Goal: Information Seeking & Learning: Learn about a topic

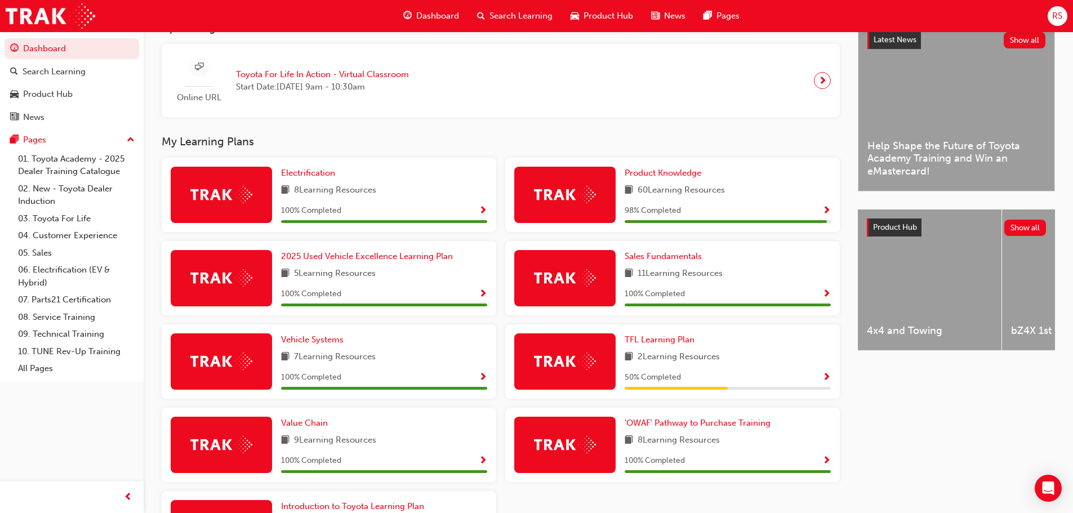
scroll to position [338, 0]
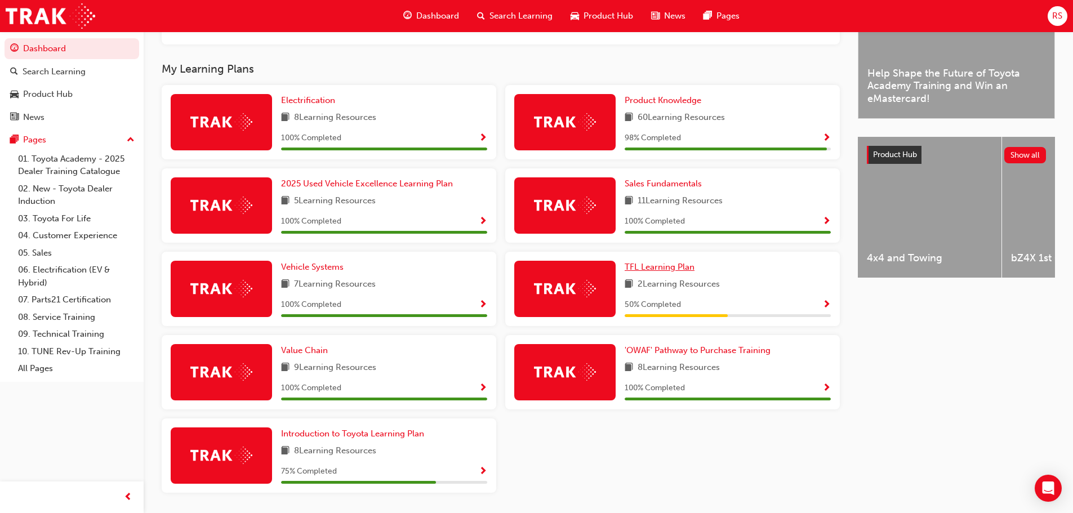
drag, startPoint x: 673, startPoint y: 275, endPoint x: 688, endPoint y: 278, distance: 14.3
click at [673, 272] on span "TFL Learning Plan" at bounding box center [659, 267] width 70 height 10
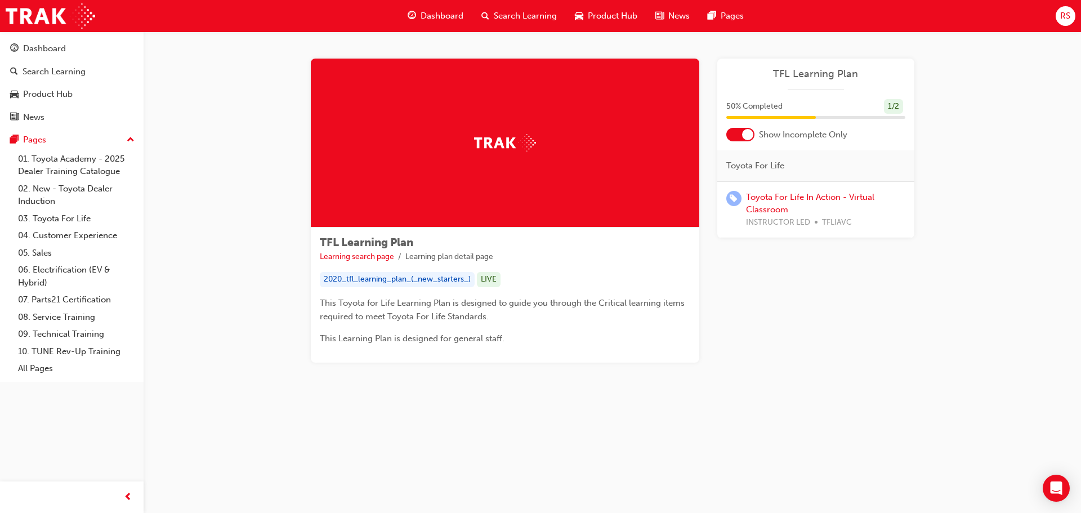
click at [729, 131] on div at bounding box center [740, 135] width 28 height 14
click at [739, 135] on div at bounding box center [740, 135] width 28 height 14
click at [47, 10] on img at bounding box center [51, 15] width 90 height 25
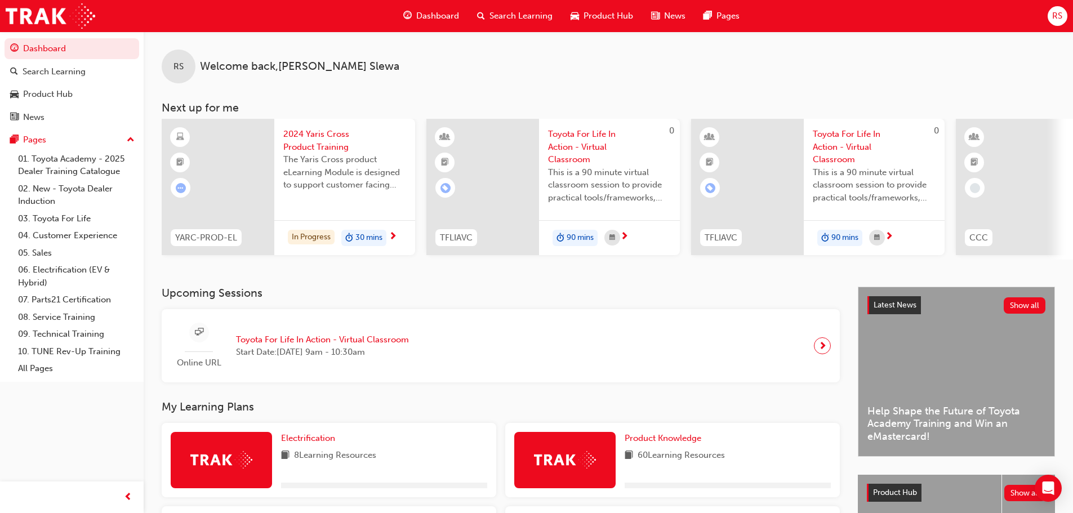
click at [299, 134] on span "2024 Yaris Cross Product Training" at bounding box center [344, 140] width 123 height 25
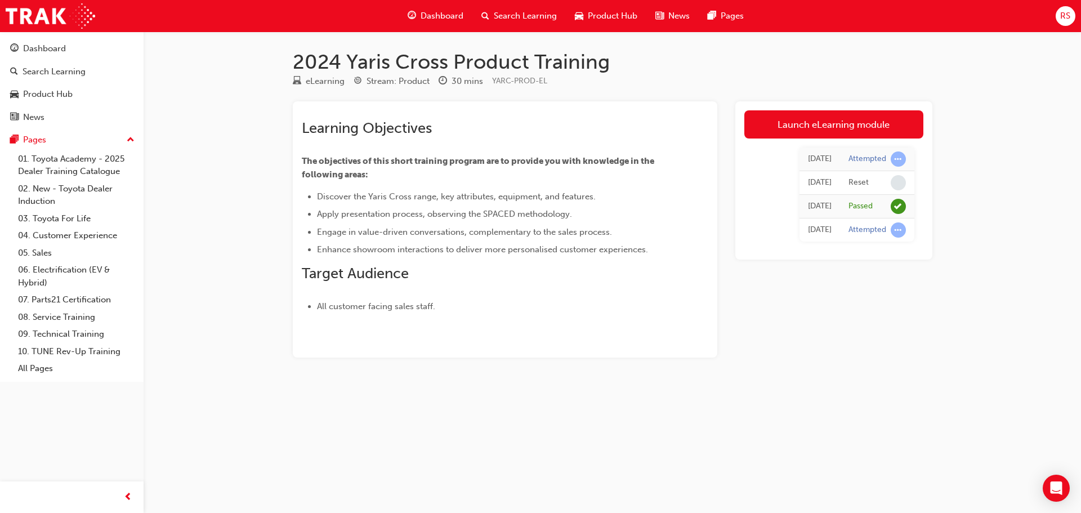
click at [418, 11] on div "Dashboard" at bounding box center [436, 16] width 74 height 23
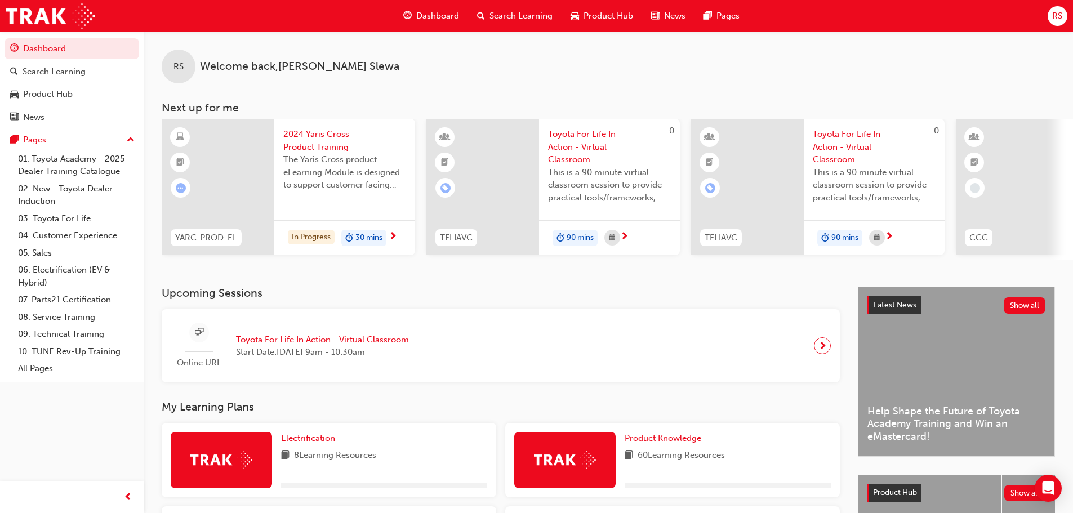
click at [314, 134] on span "2024 Yaris Cross Product Training" at bounding box center [344, 140] width 123 height 25
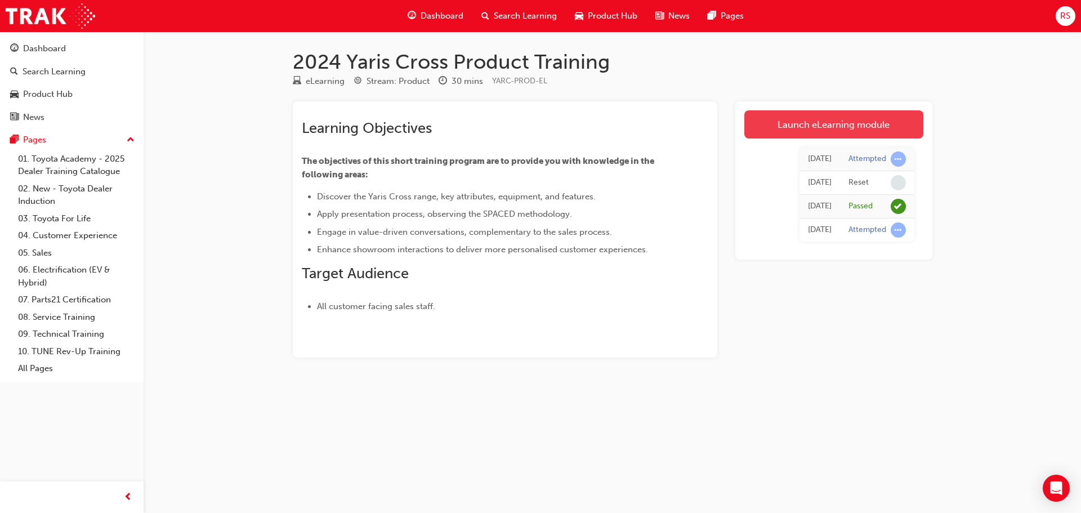
click at [891, 128] on link "Launch eLearning module" at bounding box center [833, 124] width 179 height 28
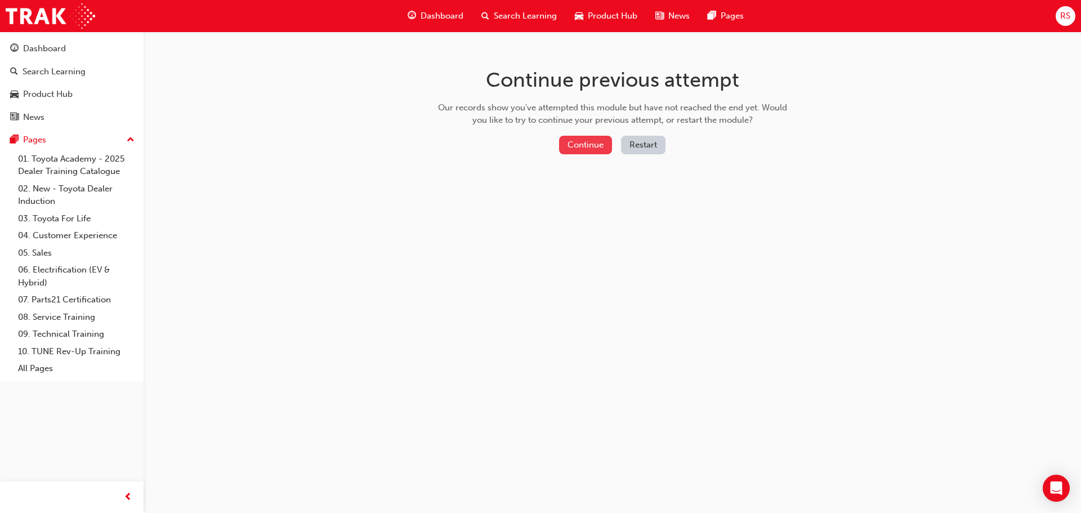
click at [597, 141] on button "Continue" at bounding box center [585, 145] width 53 height 19
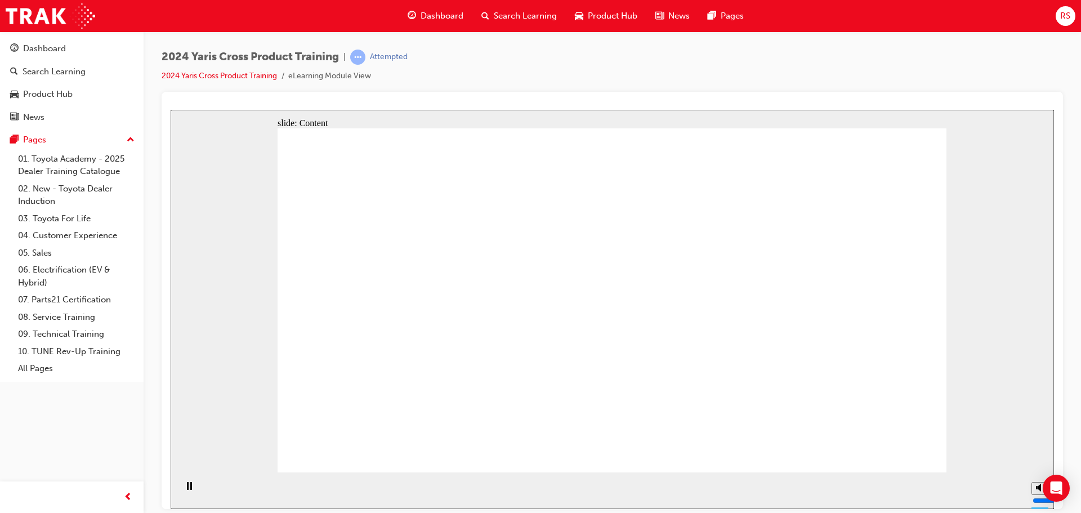
drag, startPoint x: 904, startPoint y: 454, endPoint x: 885, endPoint y: 457, distance: 18.7
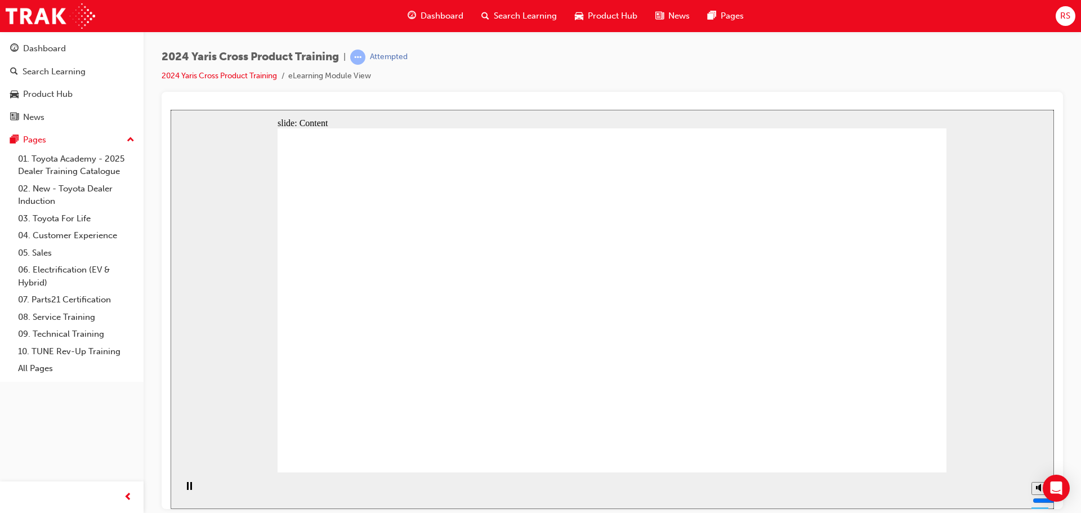
click at [1038, 449] on polygon "Mute (Ctrl+Alt+M)" at bounding box center [1039, 445] width 3 height 8
type input "0"
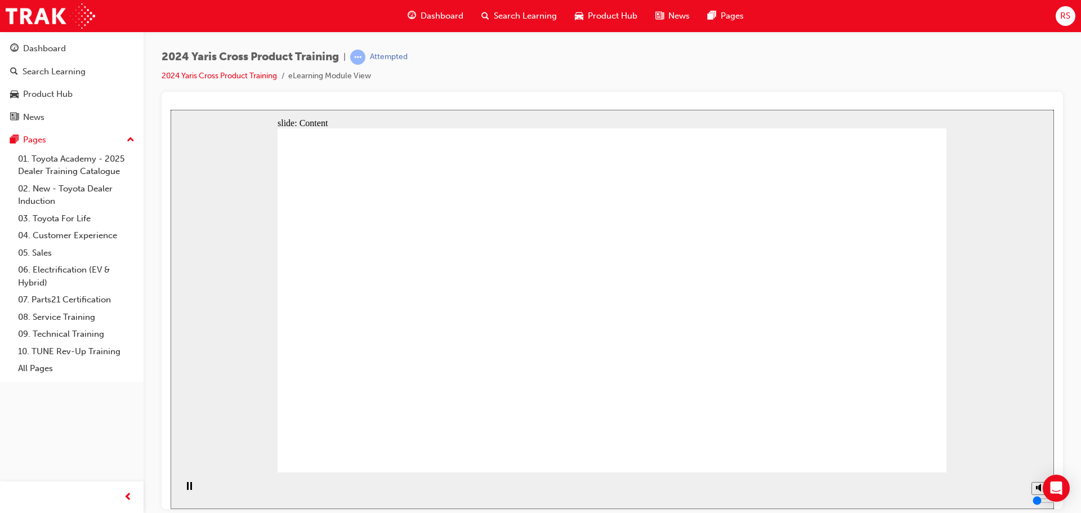
drag, startPoint x: 485, startPoint y: 306, endPoint x: 492, endPoint y: 306, distance: 6.8
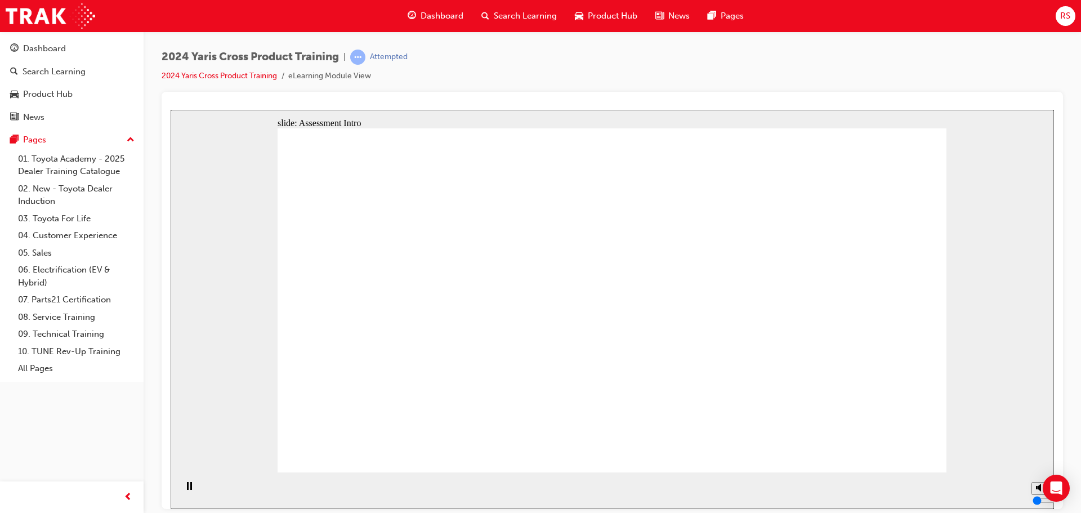
radio input "true"
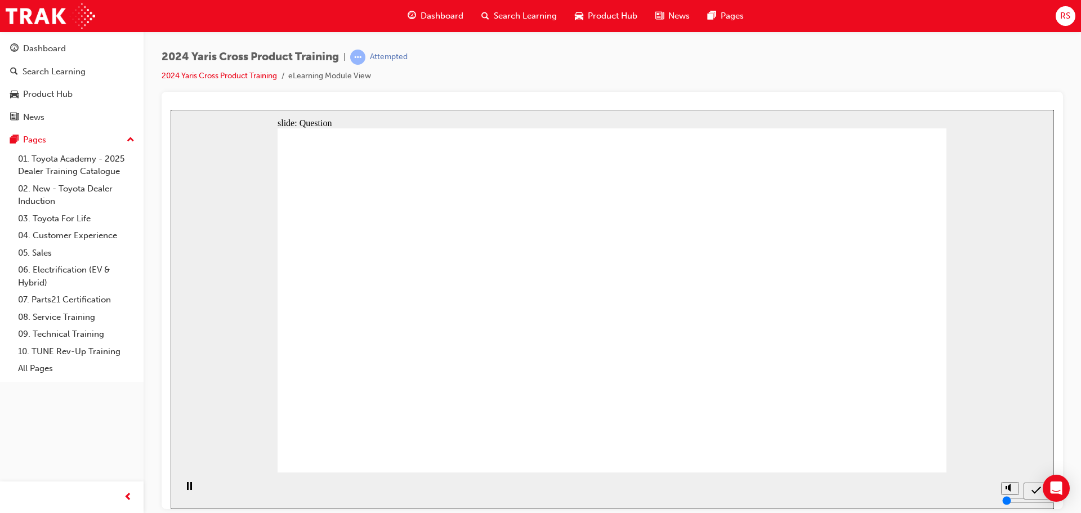
radio input "true"
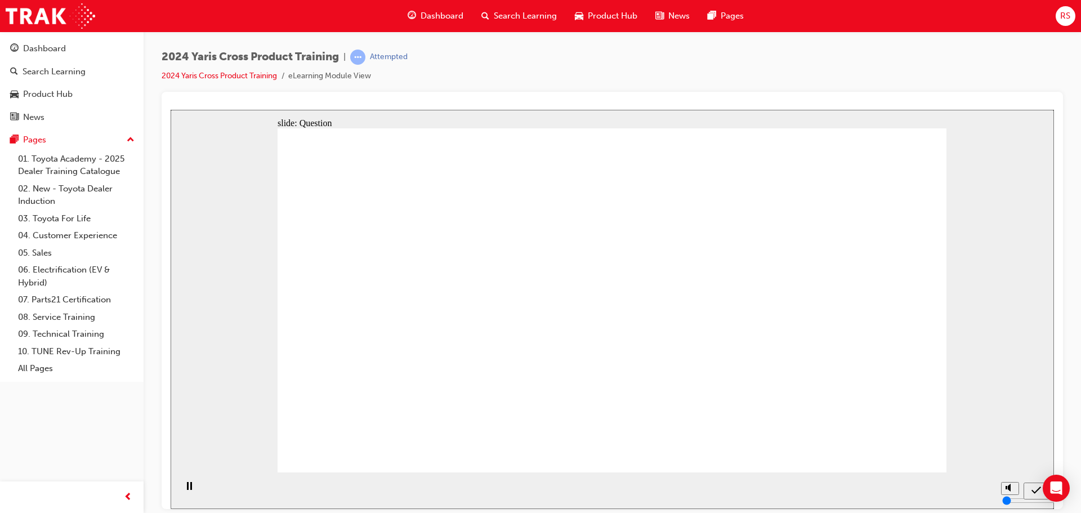
checkbox input "true"
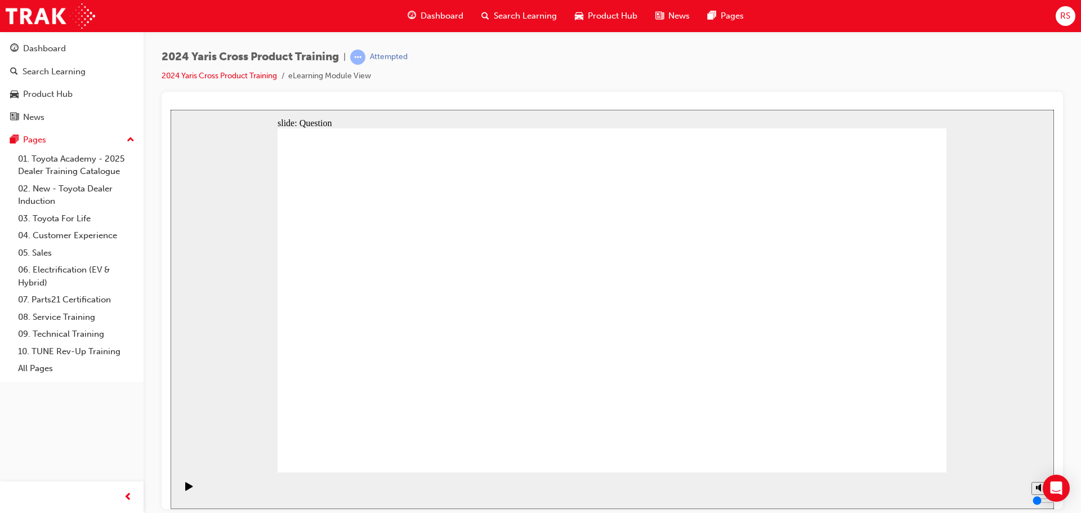
radio input "true"
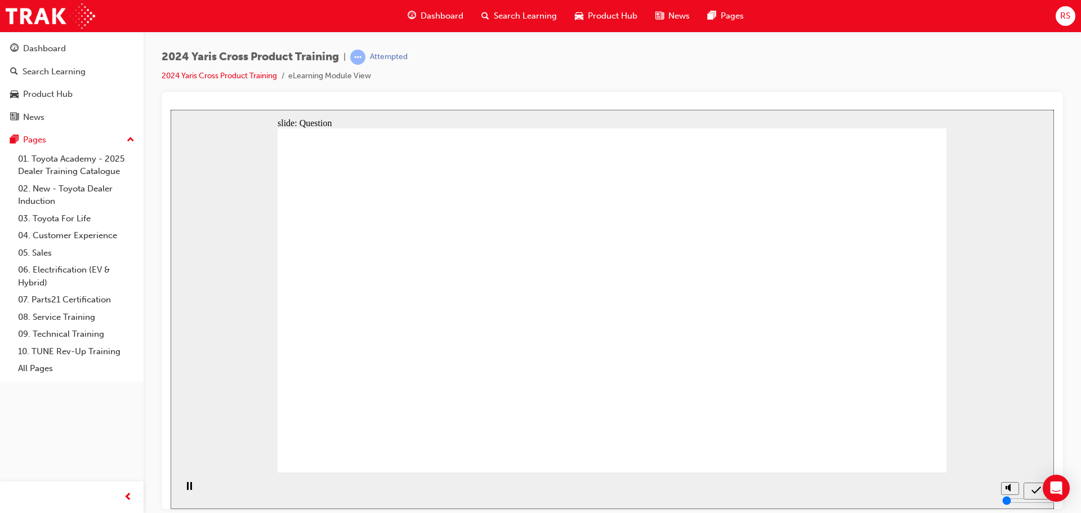
drag, startPoint x: 407, startPoint y: 309, endPoint x: 425, endPoint y: 363, distance: 56.6
drag, startPoint x: 564, startPoint y: 290, endPoint x: 650, endPoint y: 299, distance: 86.1
drag, startPoint x: 688, startPoint y: 301, endPoint x: 690, endPoint y: 347, distance: 45.7
drag, startPoint x: 798, startPoint y: 245, endPoint x: 789, endPoint y: 372, distance: 127.0
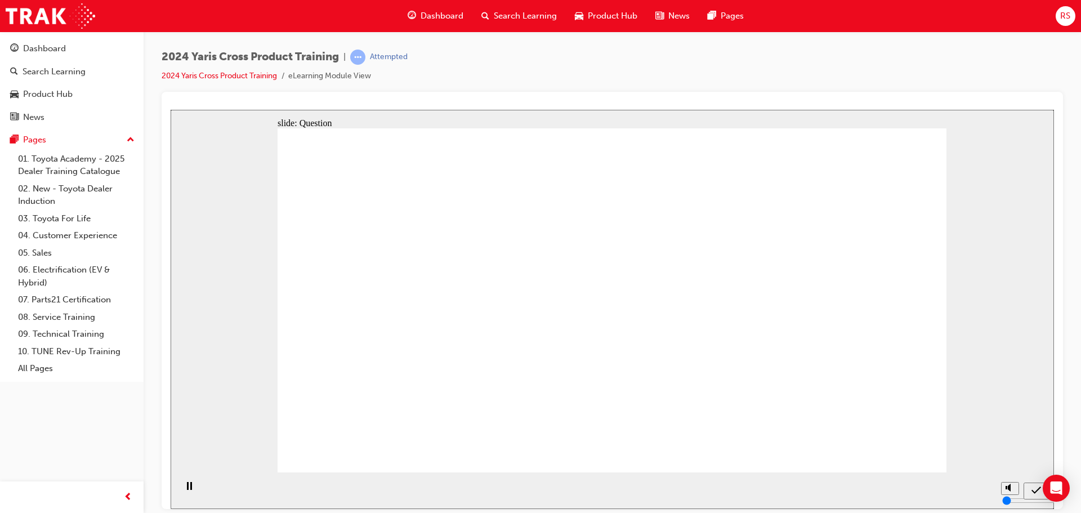
click at [444, 9] on div "Dashboard" at bounding box center [436, 16] width 74 height 23
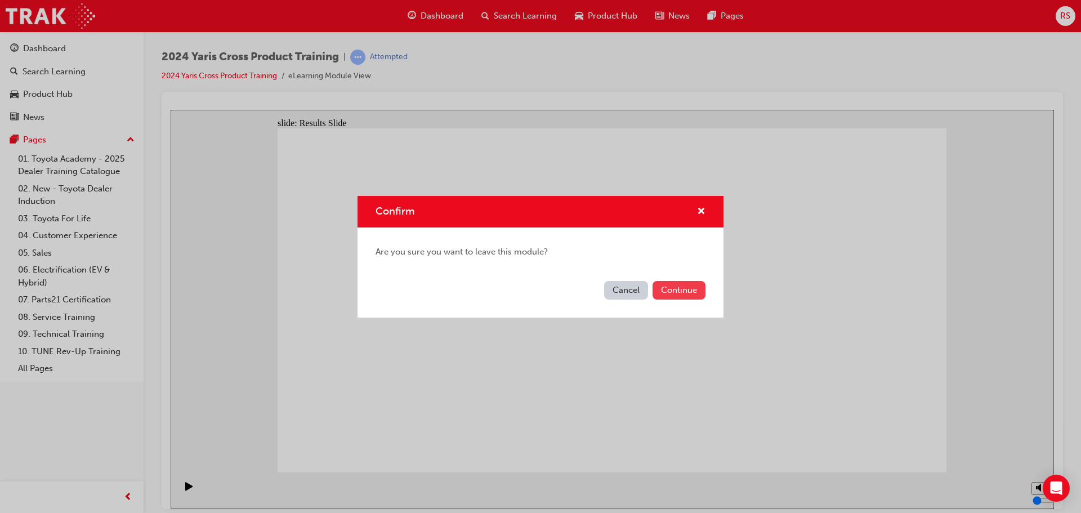
click at [686, 293] on button "Continue" at bounding box center [679, 290] width 53 height 19
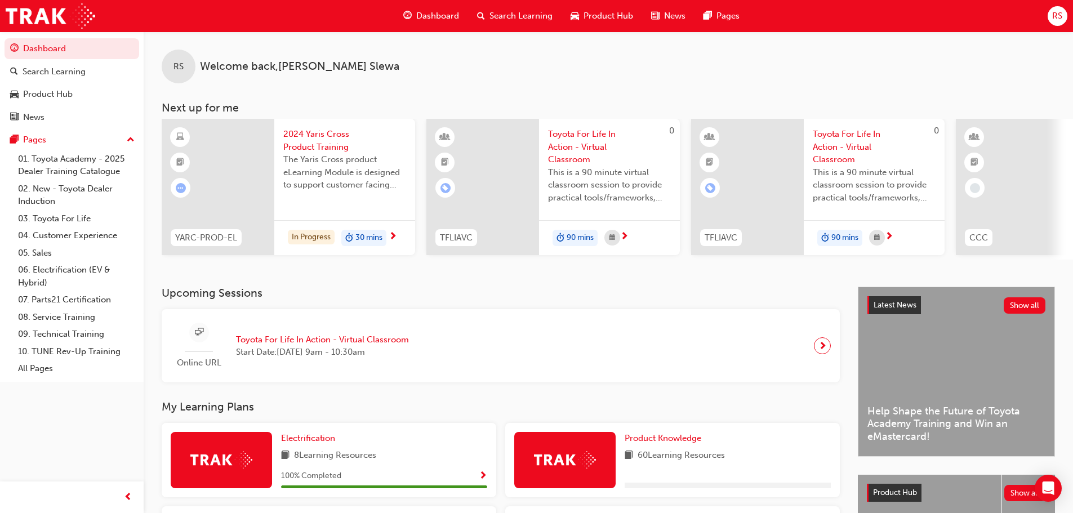
click at [366, 201] on div "2024 Yaris Cross Product Training The Yaris Cross product eLearning Module is d…" at bounding box center [344, 163] width 141 height 88
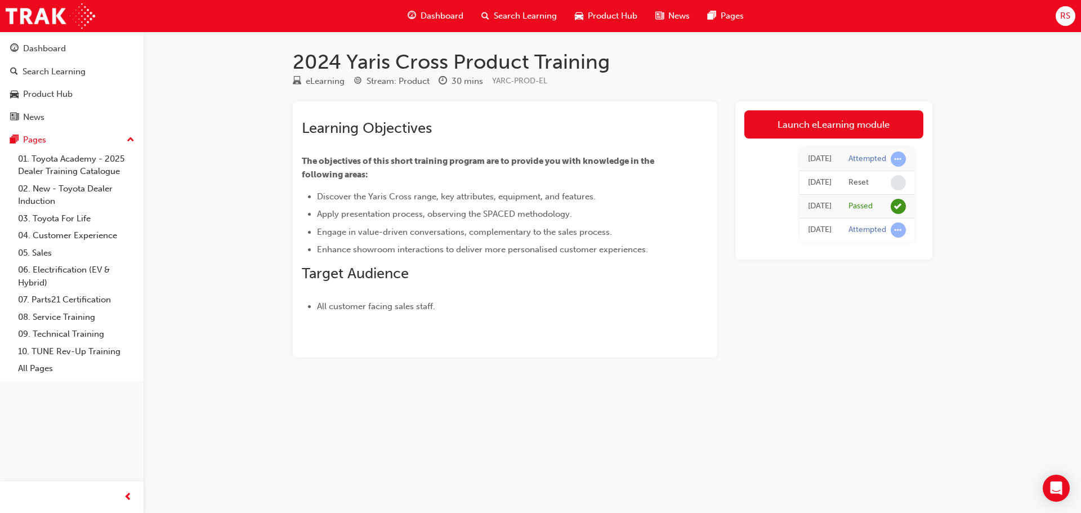
click at [894, 207] on span "learningRecordVerb_PASS-icon" at bounding box center [898, 206] width 15 height 15
click at [823, 207] on div "[DATE]" at bounding box center [820, 206] width 24 height 13
click at [441, 278] on h2 "Target Audience" at bounding box center [485, 274] width 366 height 18
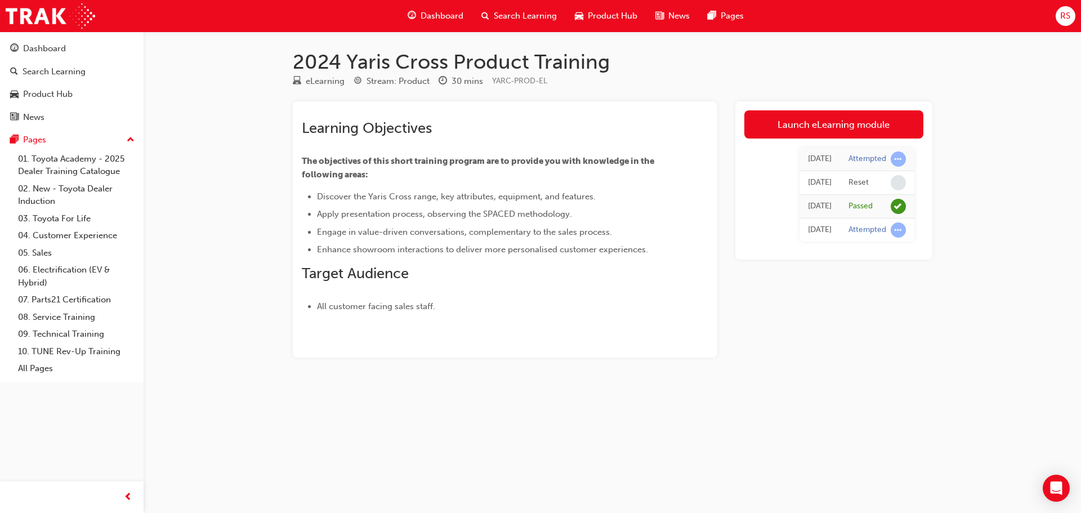
click at [430, 14] on span "Dashboard" at bounding box center [442, 16] width 43 height 13
